Goal: Check status: Check status

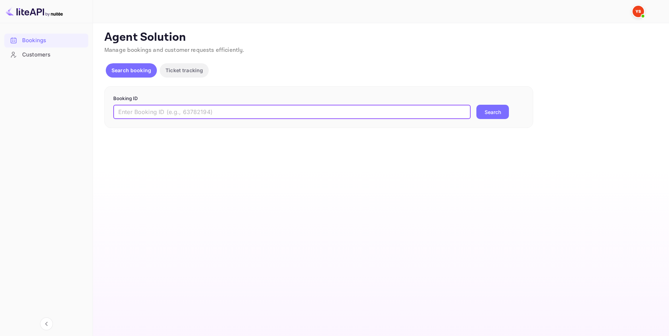
click at [283, 116] on input "text" at bounding box center [291, 112] width 357 height 14
paste input "9431780"
type input "9431780"
click at [489, 111] on button "Search" at bounding box center [493, 112] width 33 height 14
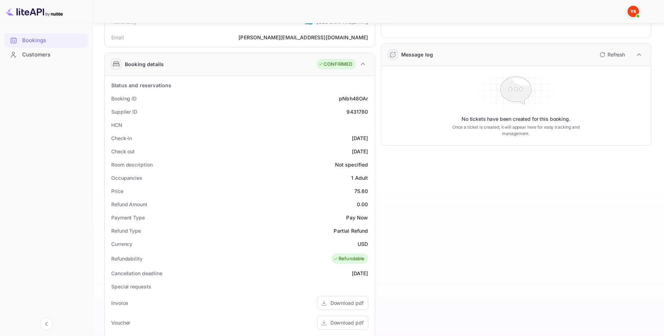
scroll to position [107, 0]
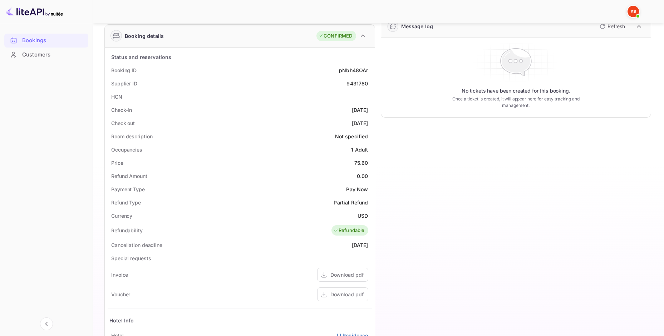
click at [361, 163] on div "75.60" at bounding box center [361, 163] width 14 height 8
copy div "75.60"
click at [360, 221] on div "Currency USD" at bounding box center [240, 215] width 264 height 13
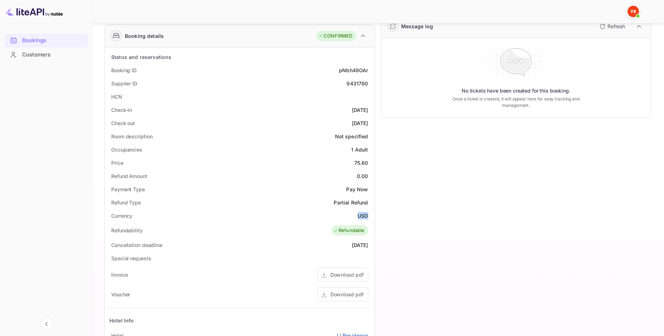
copy div "USD"
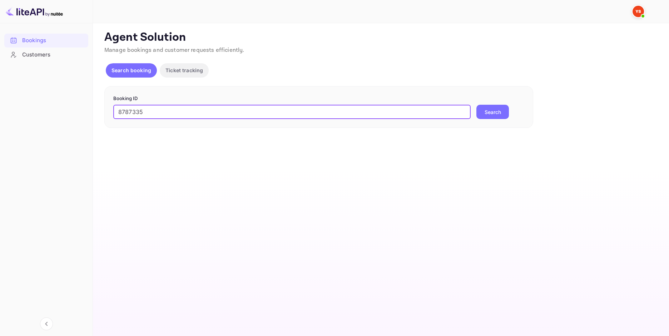
type input "8787335"
click at [503, 110] on button "Search" at bounding box center [493, 112] width 33 height 14
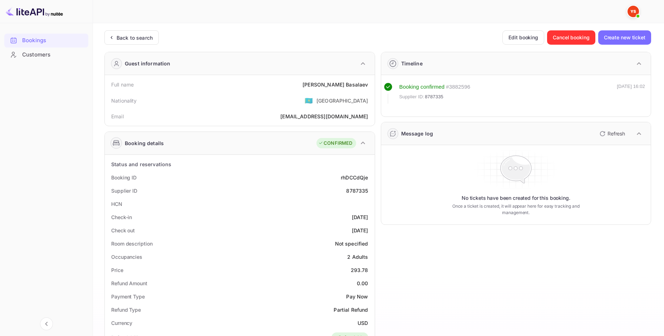
click at [345, 88] on div "Full name Andrey Basalaev" at bounding box center [240, 84] width 264 height 13
copy div "Andrey Basalaev"
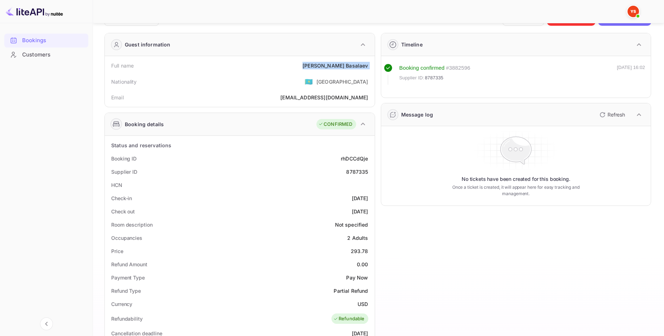
scroll to position [36, 0]
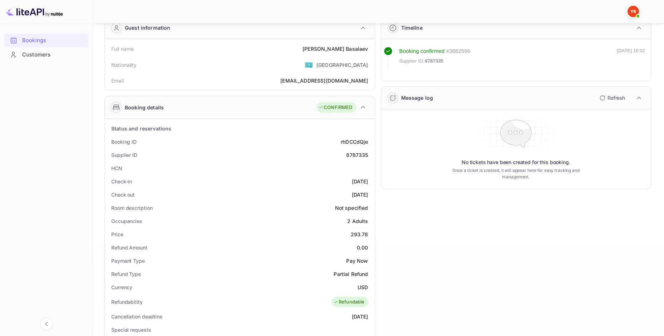
click at [356, 233] on div "293.78" at bounding box center [360, 235] width 18 height 8
copy div "293.78"
click at [365, 288] on div "USD" at bounding box center [362, 287] width 10 height 8
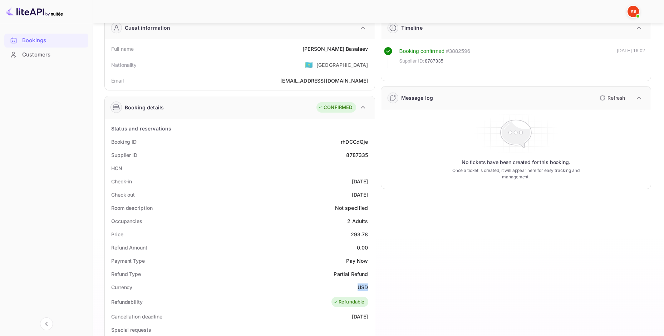
copy div "USD"
